Goal: Task Accomplishment & Management: Use online tool/utility

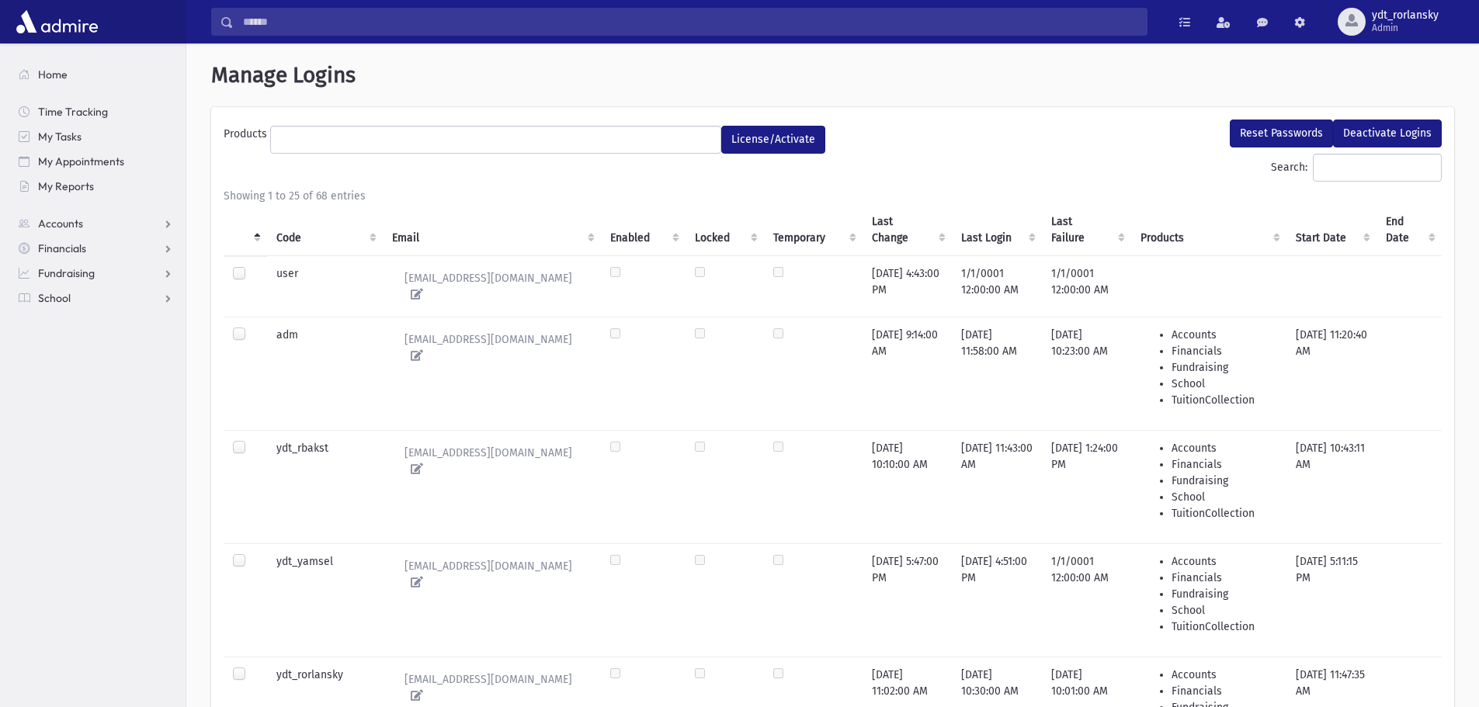
select select
click at [49, 301] on span "School" at bounding box center [54, 298] width 33 height 14
click at [82, 353] on span "Attendance" at bounding box center [75, 348] width 57 height 14
click at [78, 374] on span "Entry" at bounding box center [72, 373] width 26 height 14
click at [79, 372] on span "Entry" at bounding box center [72, 373] width 26 height 14
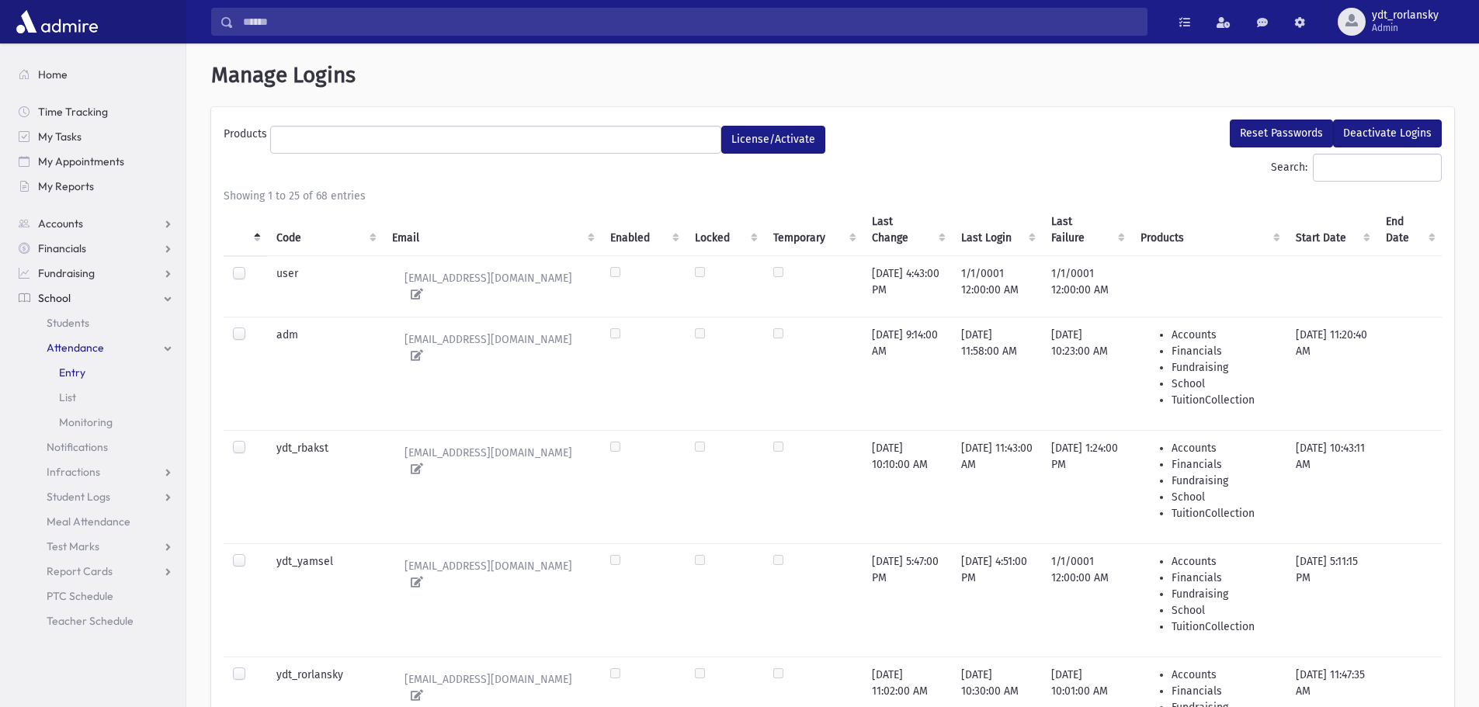
click at [68, 372] on span "Entry" at bounding box center [72, 373] width 26 height 14
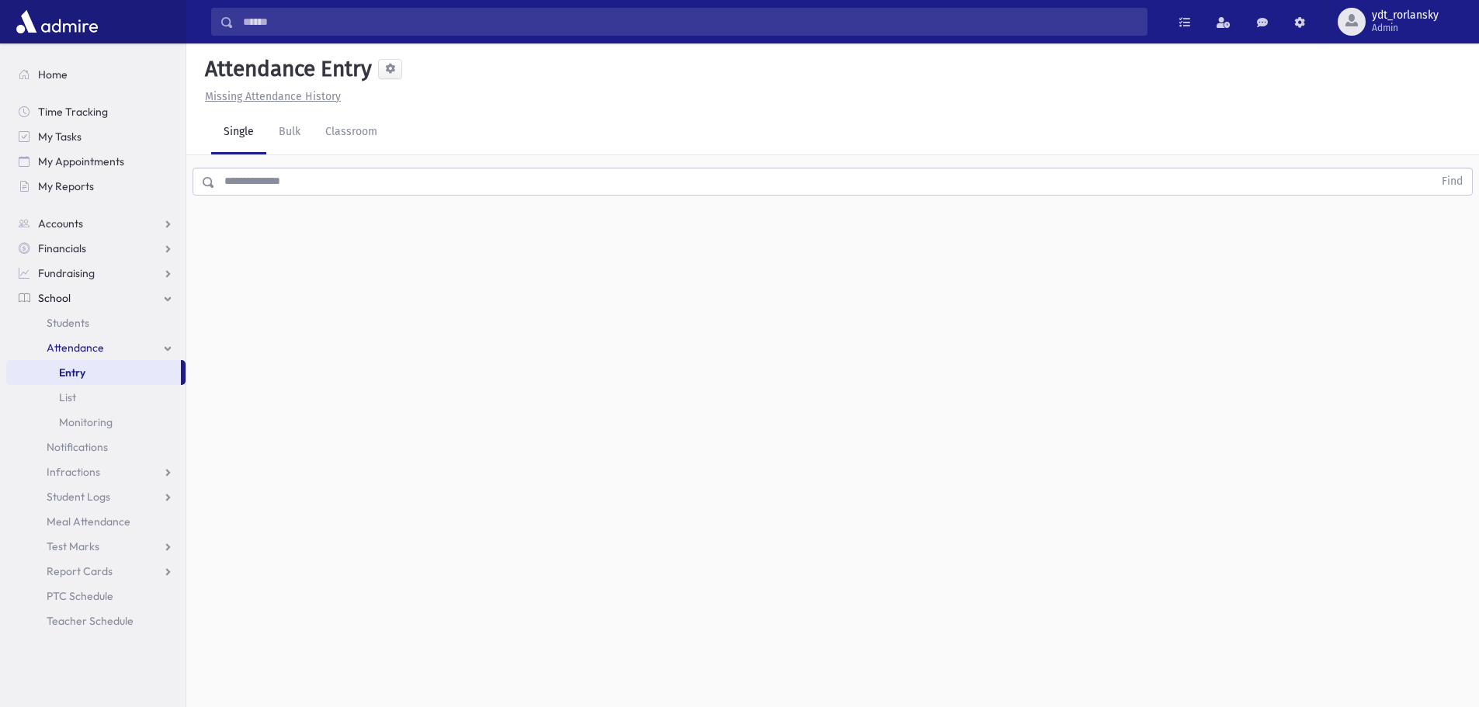
click at [276, 189] on input "text" at bounding box center [824, 182] width 1219 height 28
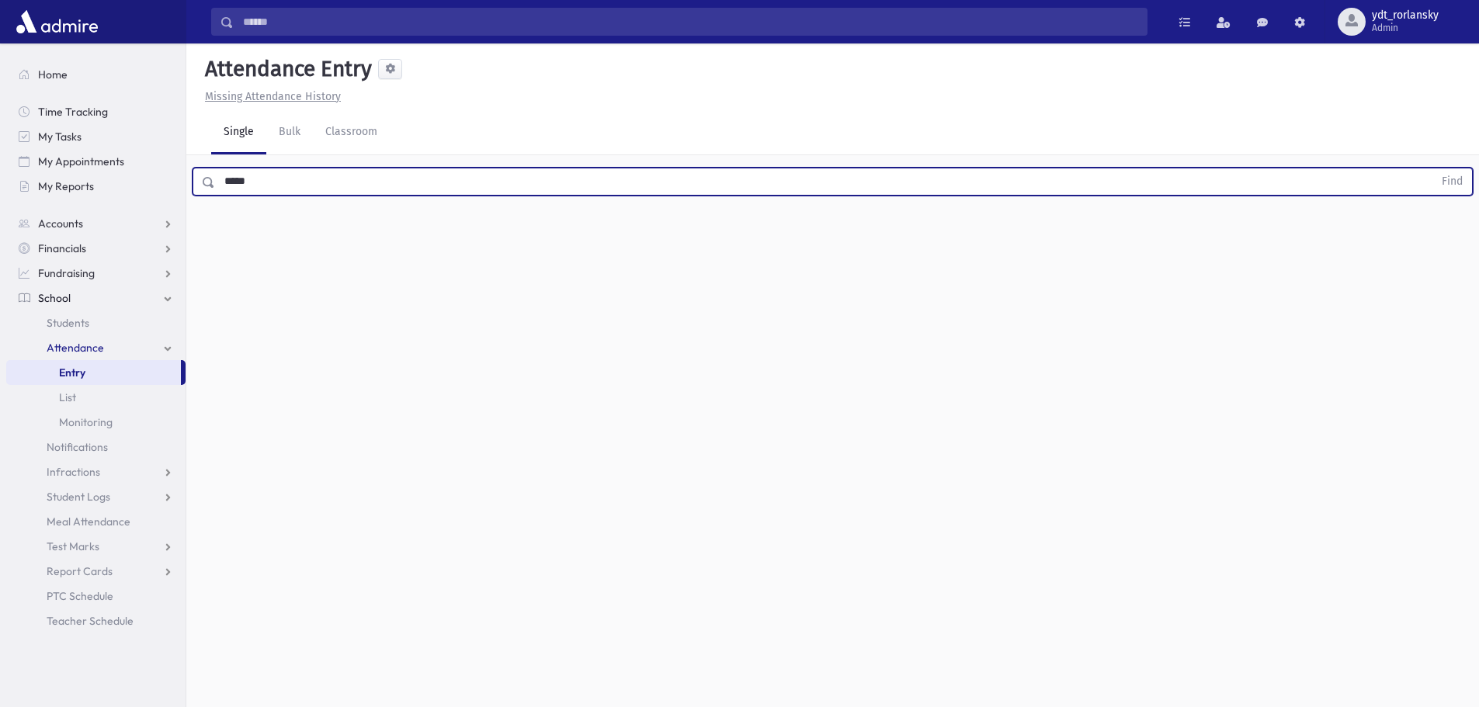
type input "*****"
click at [1433, 169] on button "Find" at bounding box center [1453, 182] width 40 height 26
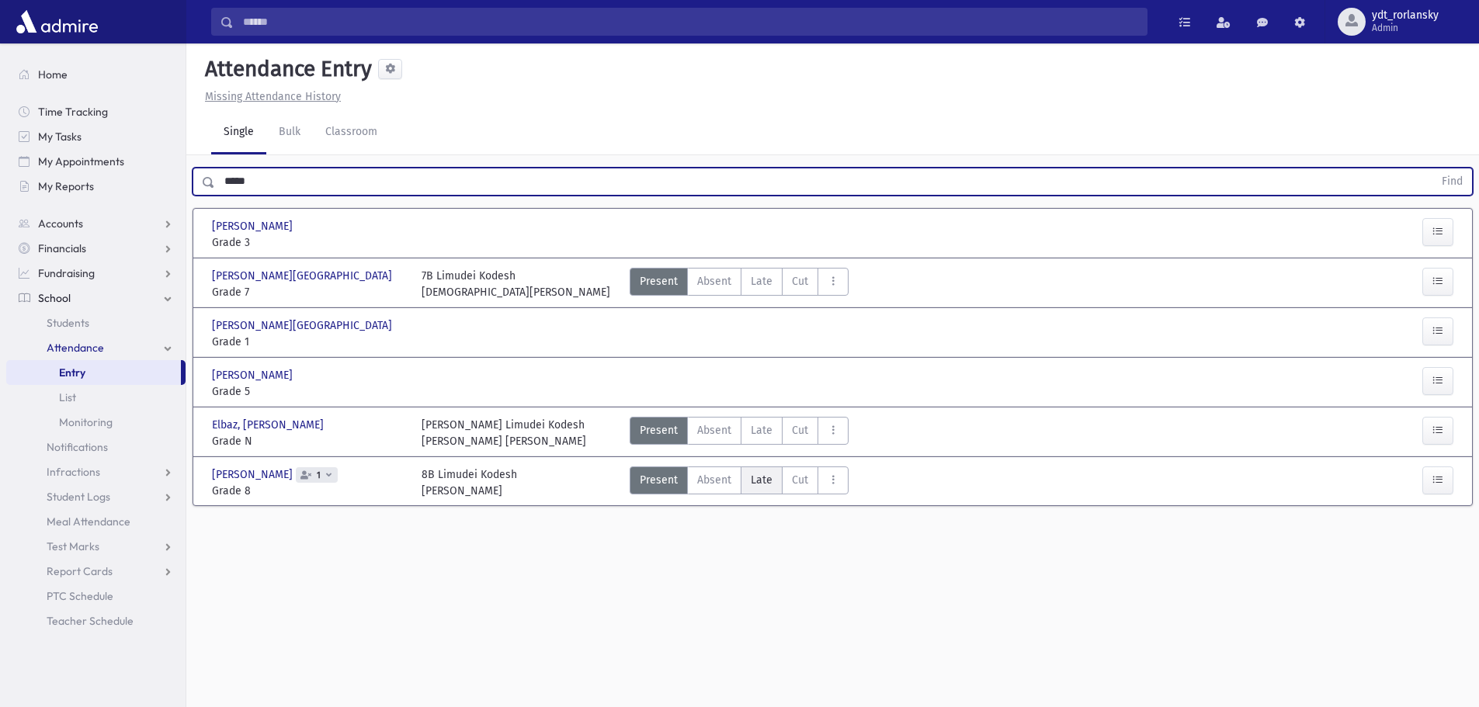
click at [771, 480] on label "Late L" at bounding box center [762, 481] width 42 height 28
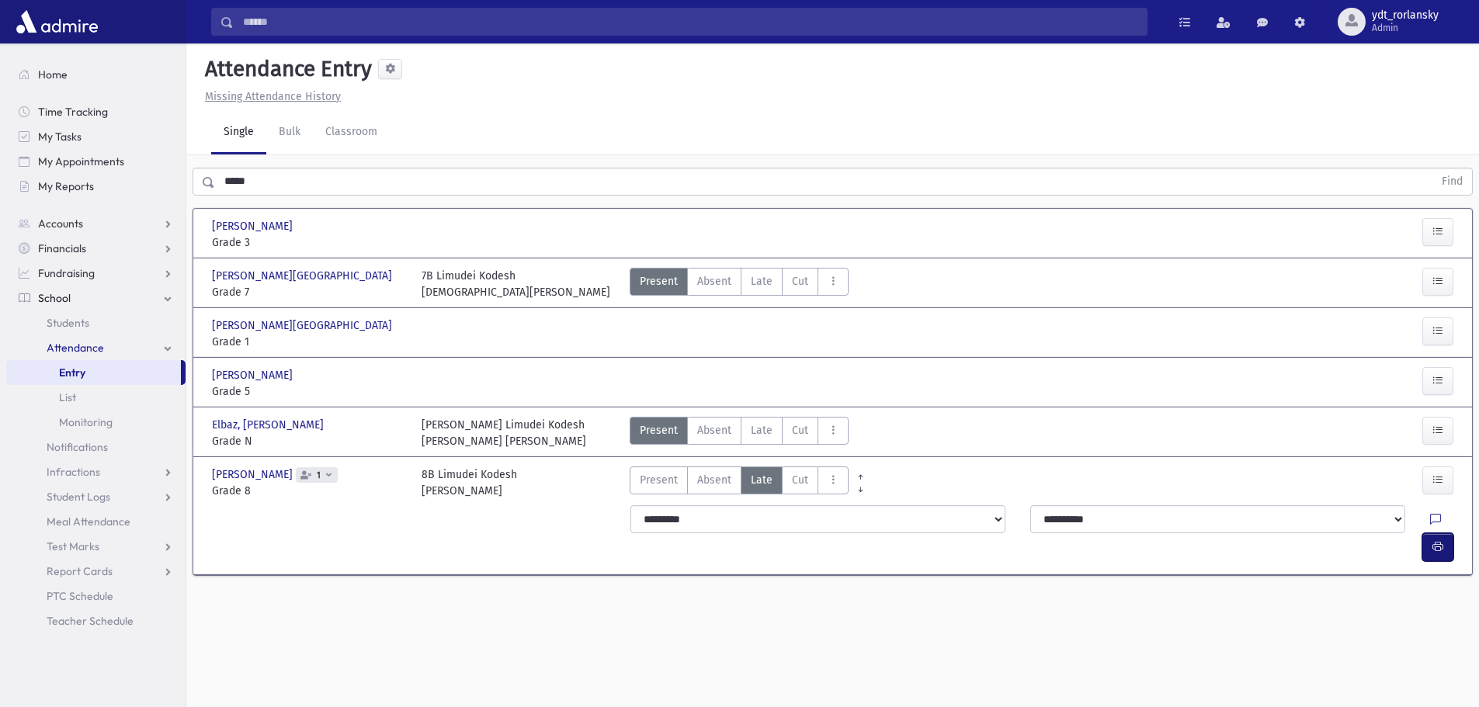
click at [1441, 541] on icon "button" at bounding box center [1438, 547] width 11 height 13
click at [621, 100] on div "Missing Attendance History" at bounding box center [833, 97] width 1268 height 16
